Goal: Information Seeking & Learning: Learn about a topic

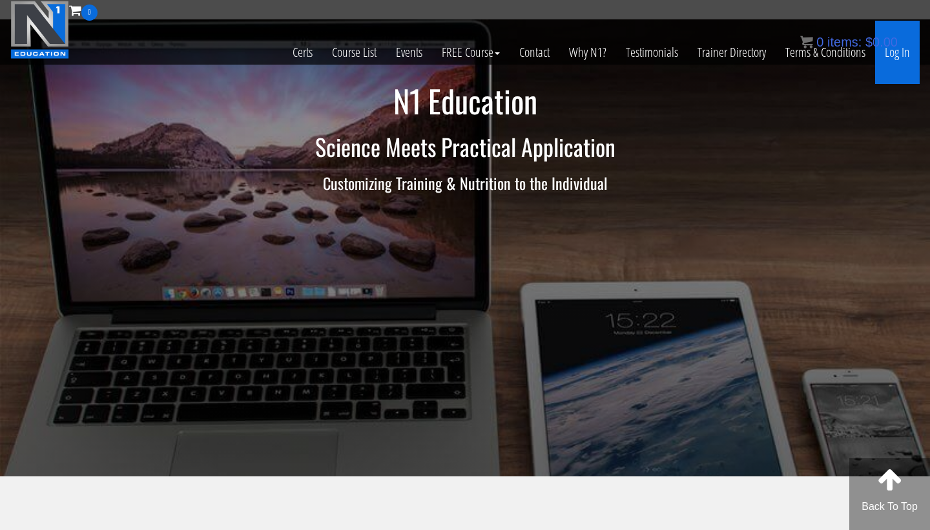
click at [897, 52] on link "Log In" at bounding box center [897, 52] width 45 height 63
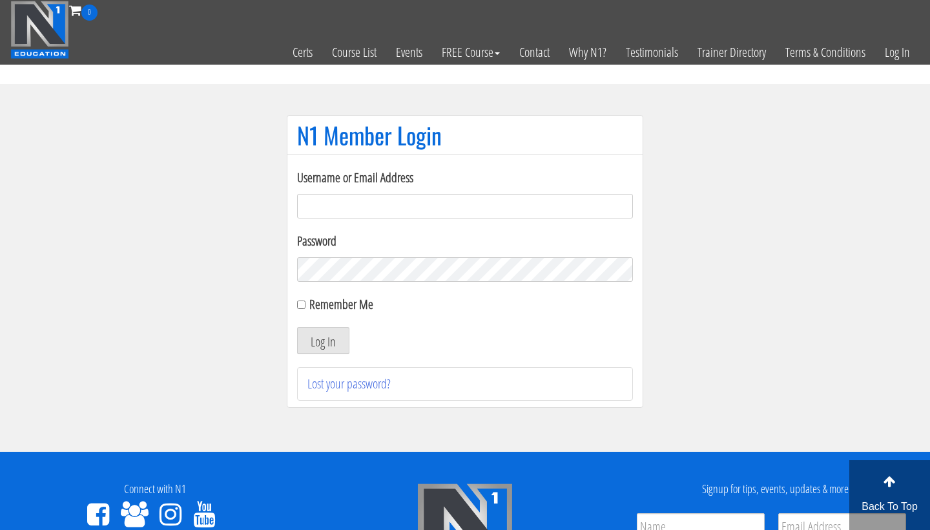
type input "satzerator@gmail.com"
click at [323, 340] on button "Log In" at bounding box center [323, 340] width 52 height 27
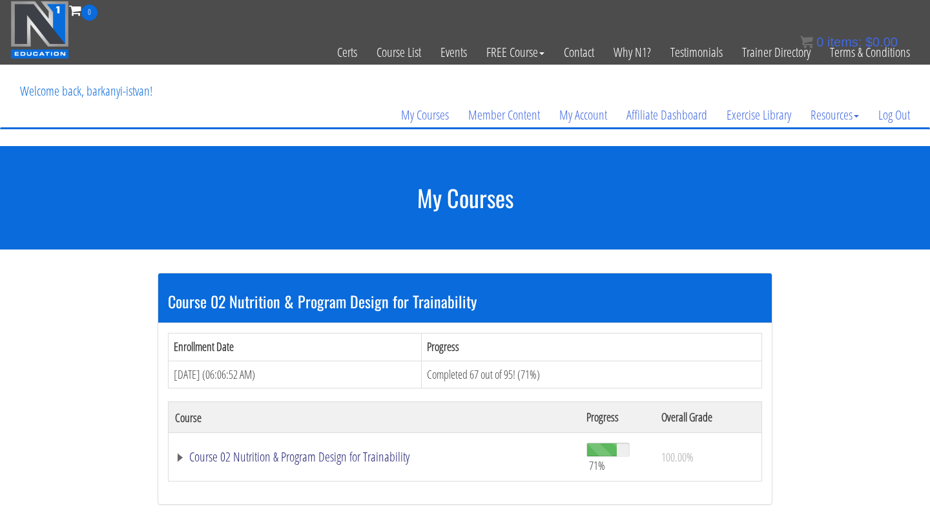
click at [348, 454] on link "Course 02 Nutrition & Program Design for Trainability" at bounding box center [374, 456] width 399 height 13
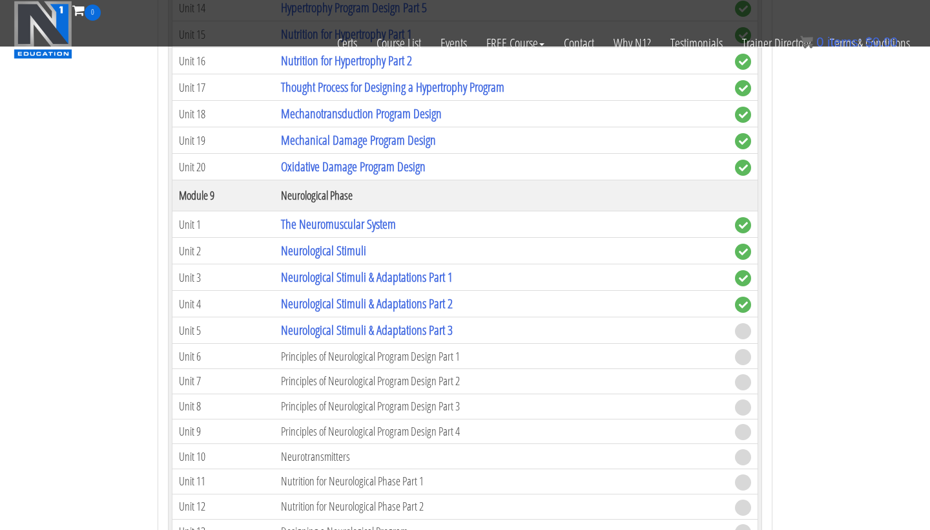
scroll to position [1989, 0]
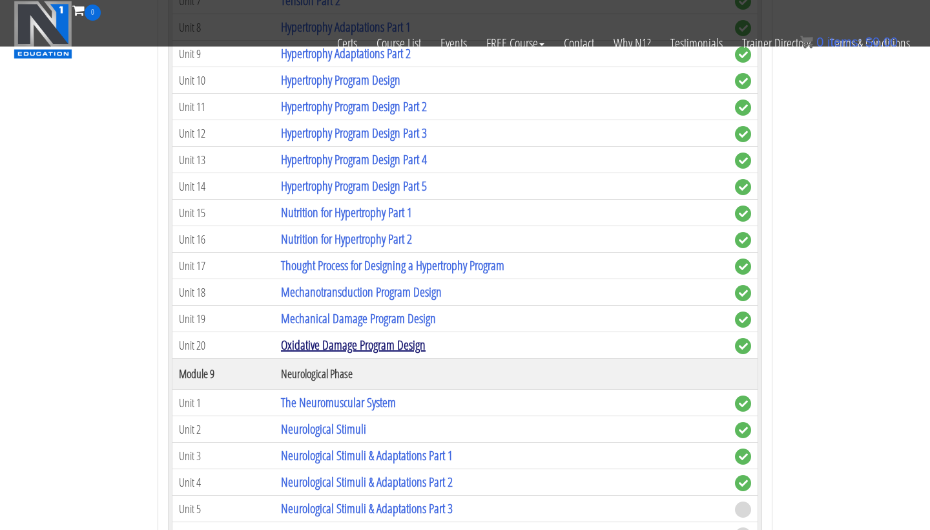
click at [358, 339] on link "Oxidative Damage Program Design" at bounding box center [353, 344] width 145 height 17
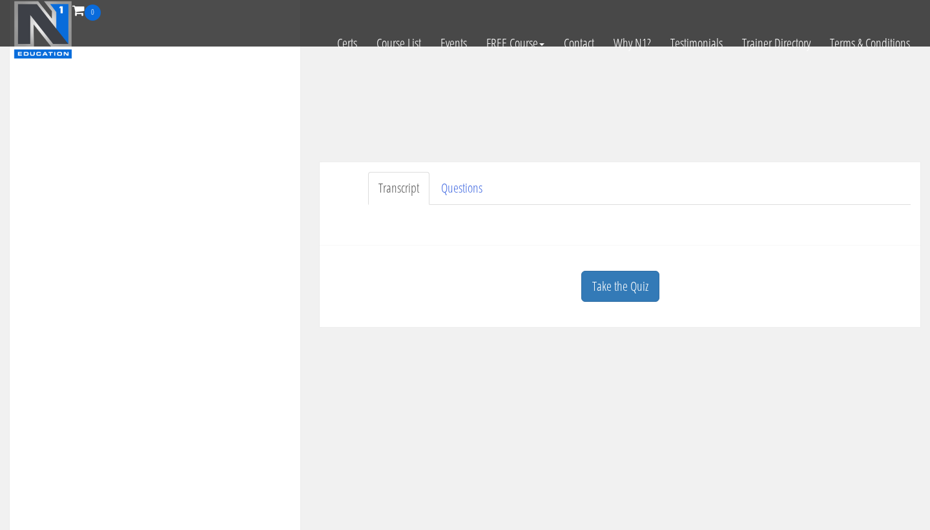
scroll to position [247, 0]
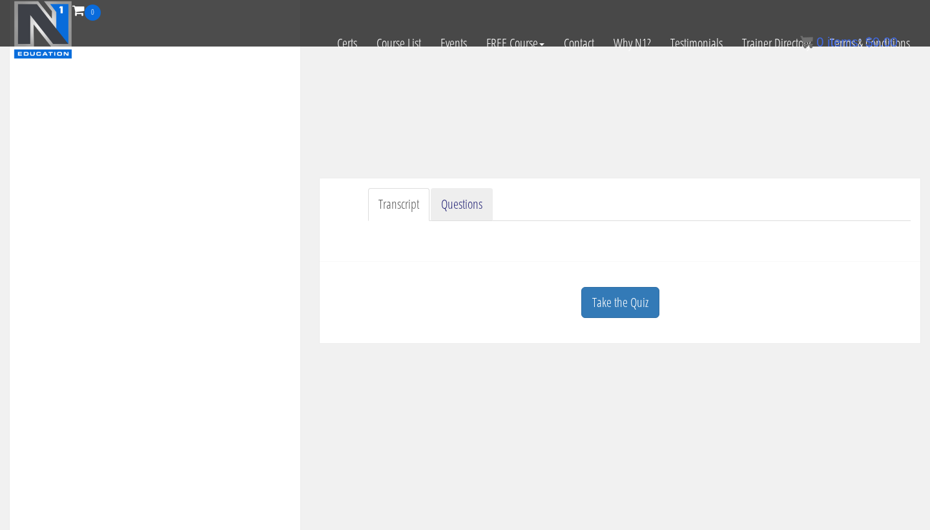
click at [467, 206] on link "Questions" at bounding box center [462, 204] width 62 height 33
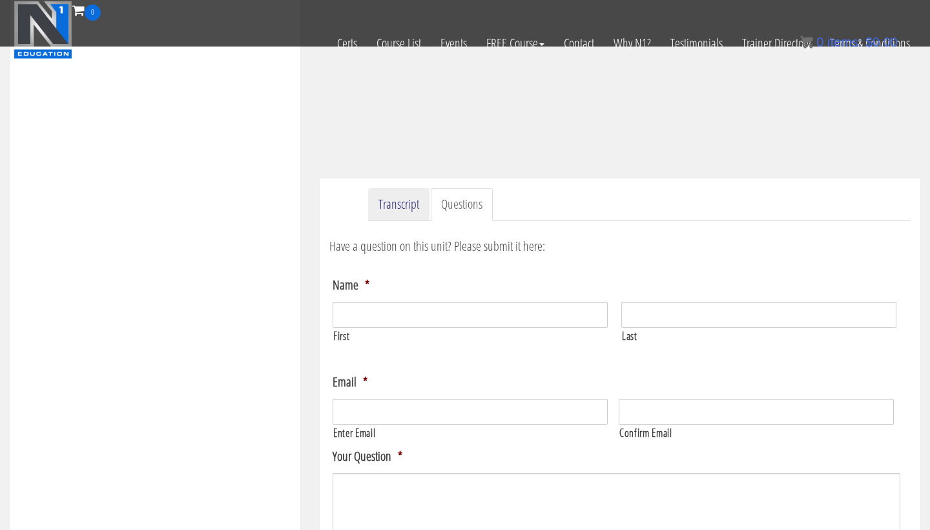
click at [395, 207] on link "Transcript" at bounding box center [398, 204] width 61 height 33
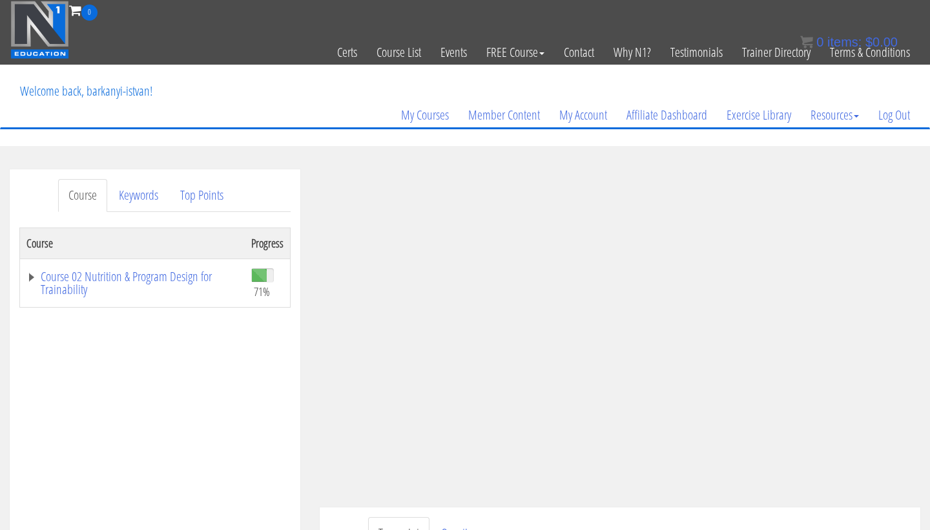
scroll to position [0, 0]
click at [115, 280] on link "Course 02 Nutrition & Program Design for Trainability" at bounding box center [132, 283] width 212 height 26
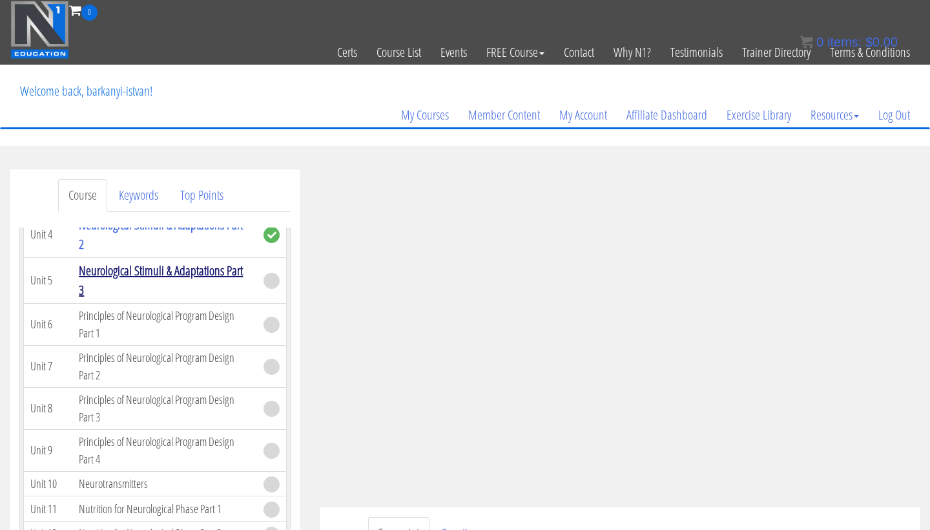
scroll to position [2461, 0]
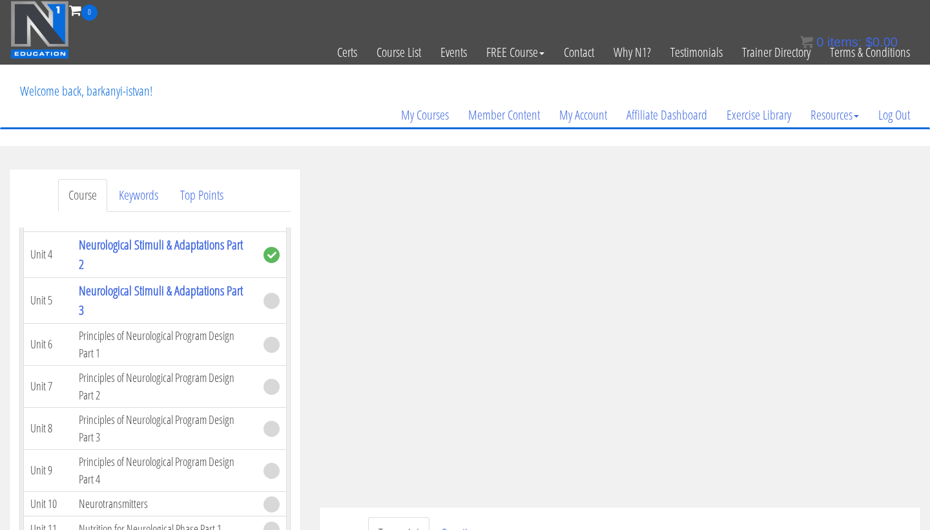
click at [182, 70] on link "Mechanical Damage Program Design" at bounding box center [156, 61] width 155 height 17
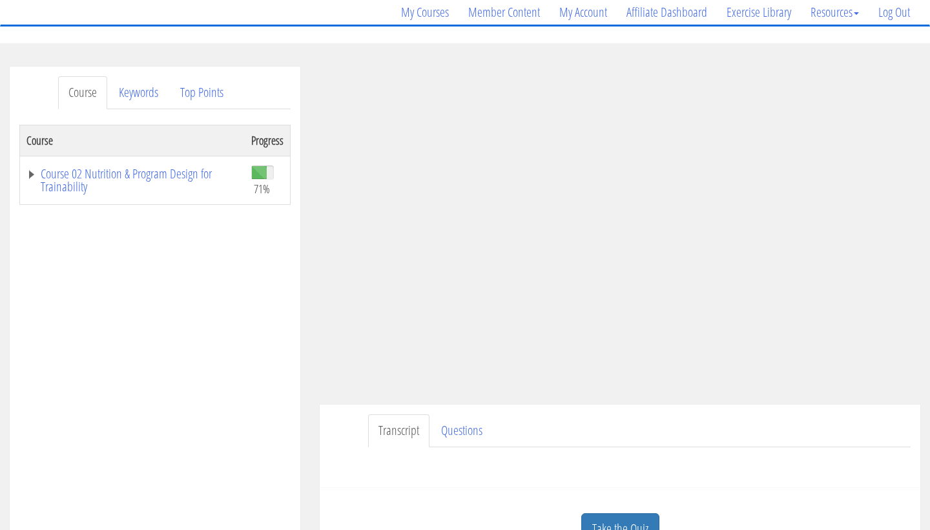
scroll to position [221, 0]
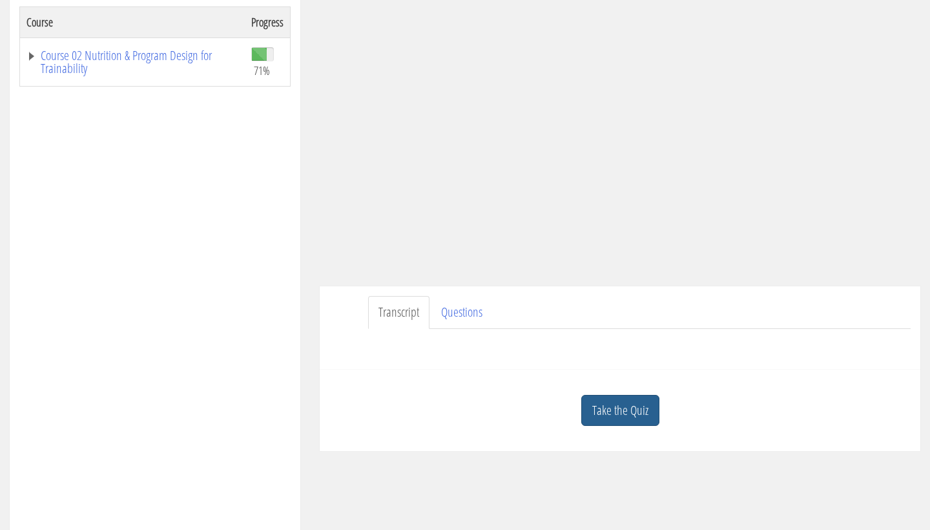
click at [602, 404] on link "Take the Quiz" at bounding box center [620, 411] width 78 height 32
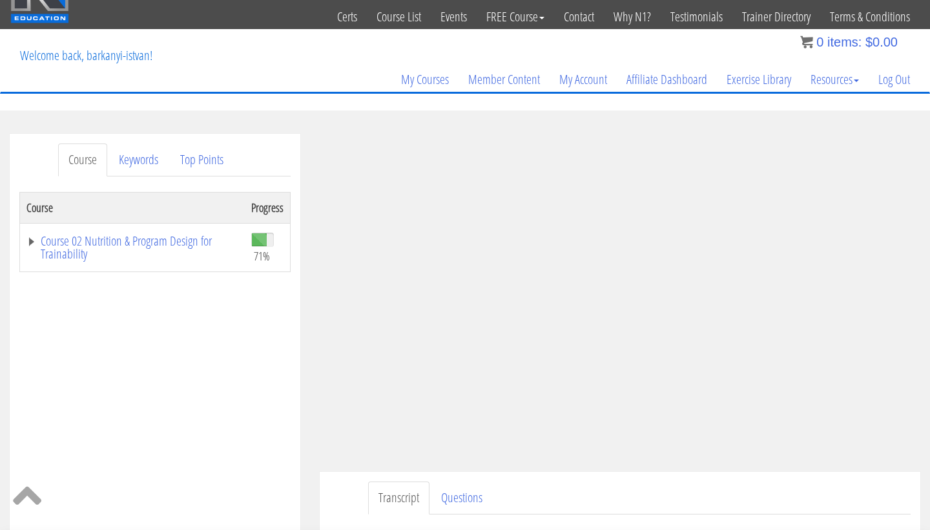
scroll to position [28, 0]
